Goal: Register for event/course

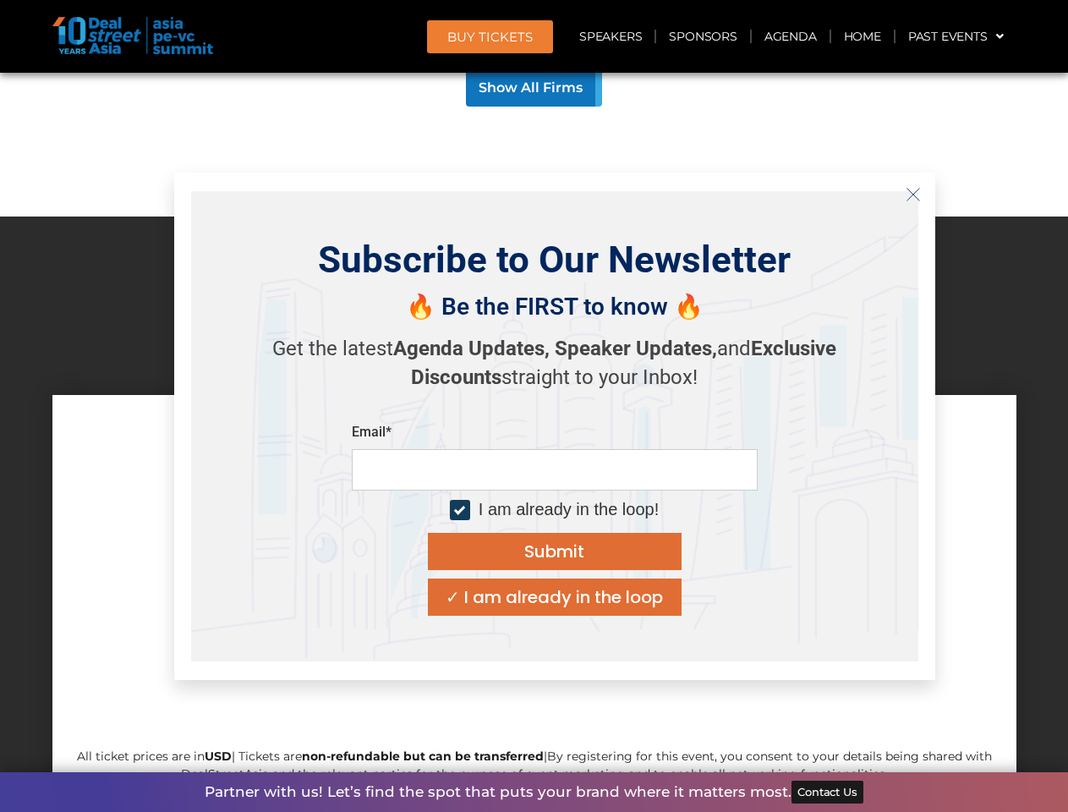
scroll to position [16223, 0]
